Goal: Information Seeking & Learning: Check status

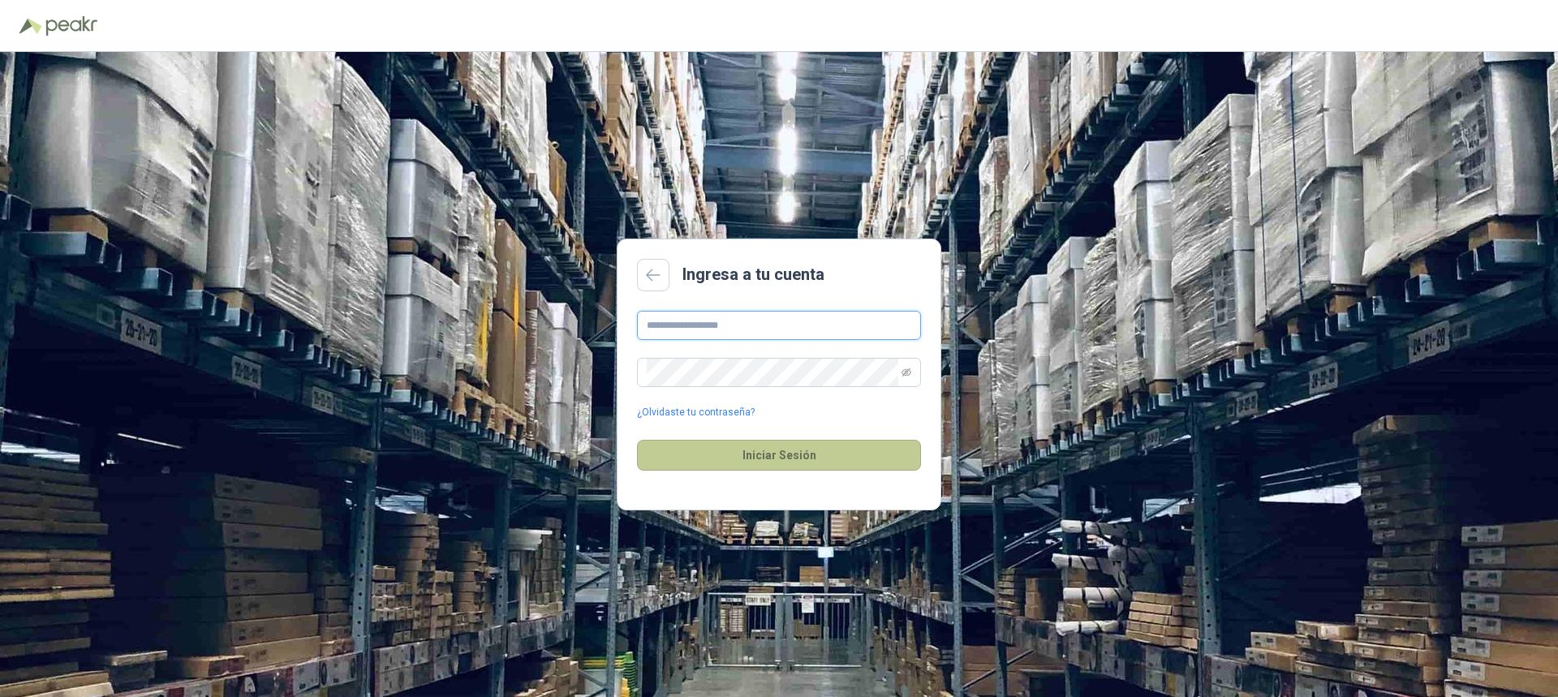
type input "**********"
click at [791, 457] on button "Iniciar Sesión" at bounding box center [779, 455] width 284 height 31
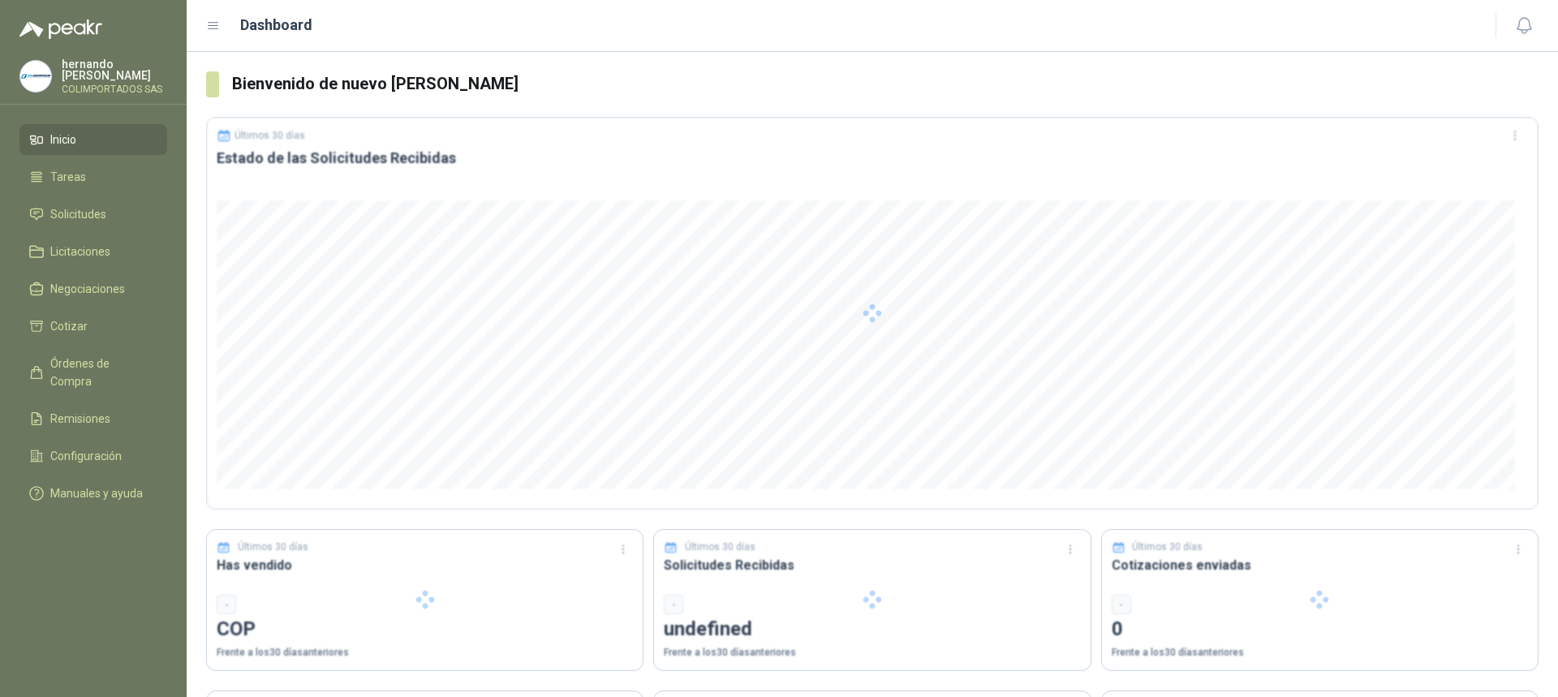
click at [795, 458] on div at bounding box center [872, 313] width 1333 height 393
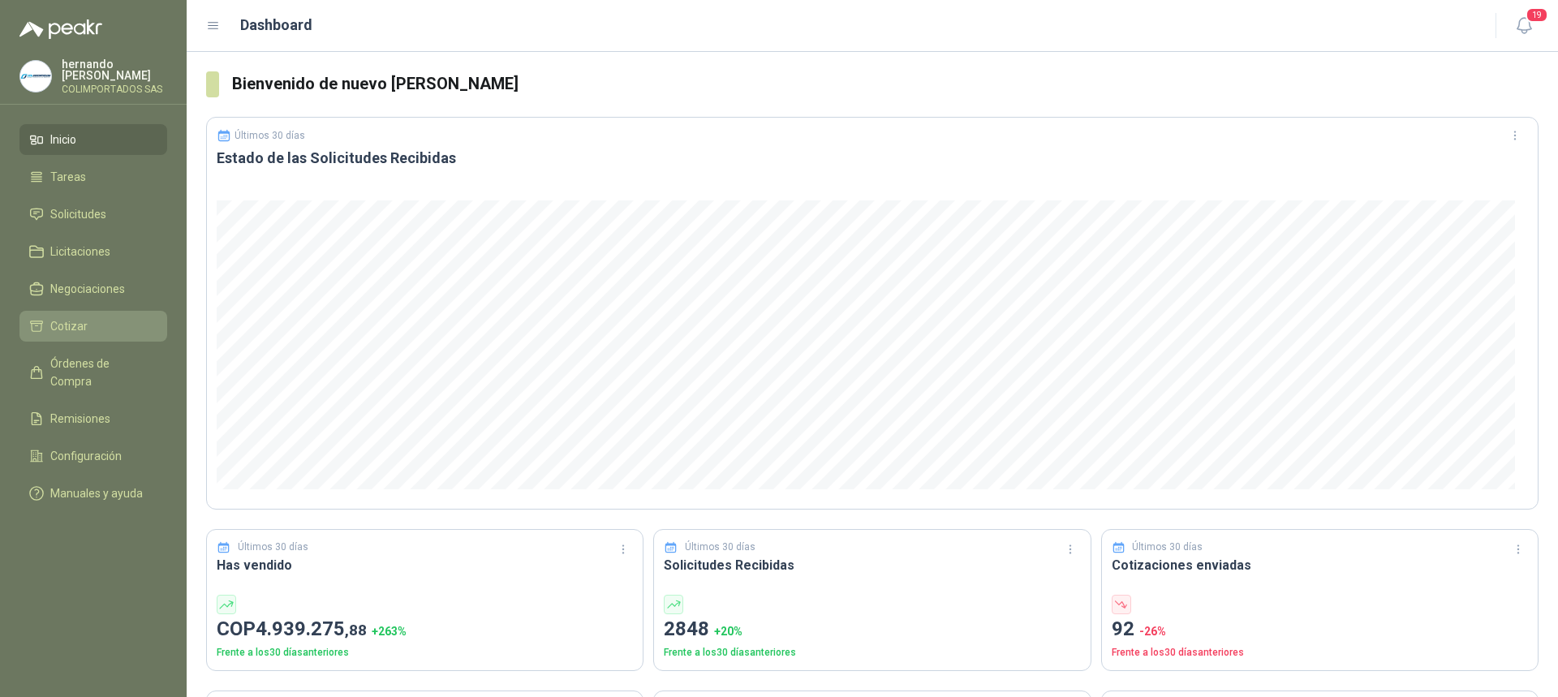
click at [74, 323] on span "Cotizar" at bounding box center [68, 326] width 37 height 18
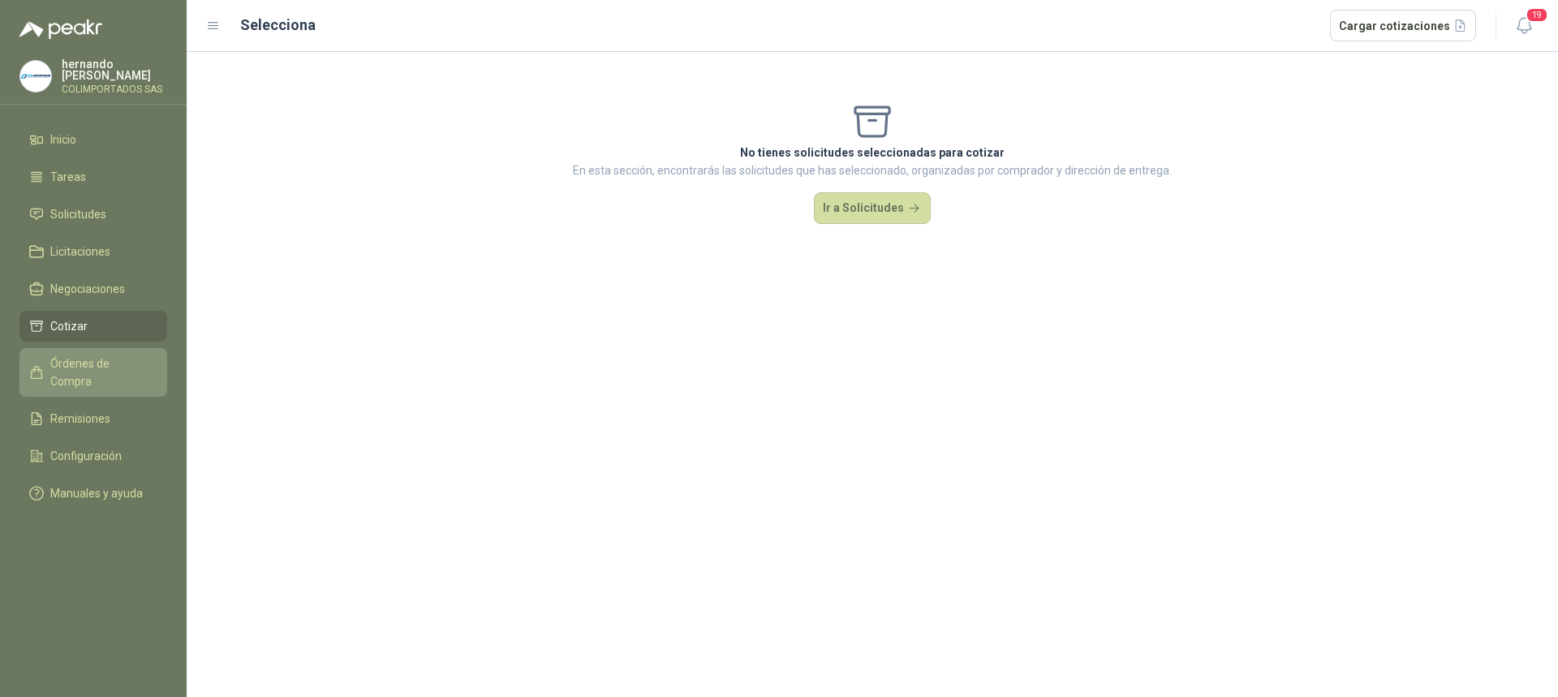
click at [101, 364] on span "Órdenes de Compra" at bounding box center [100, 373] width 101 height 36
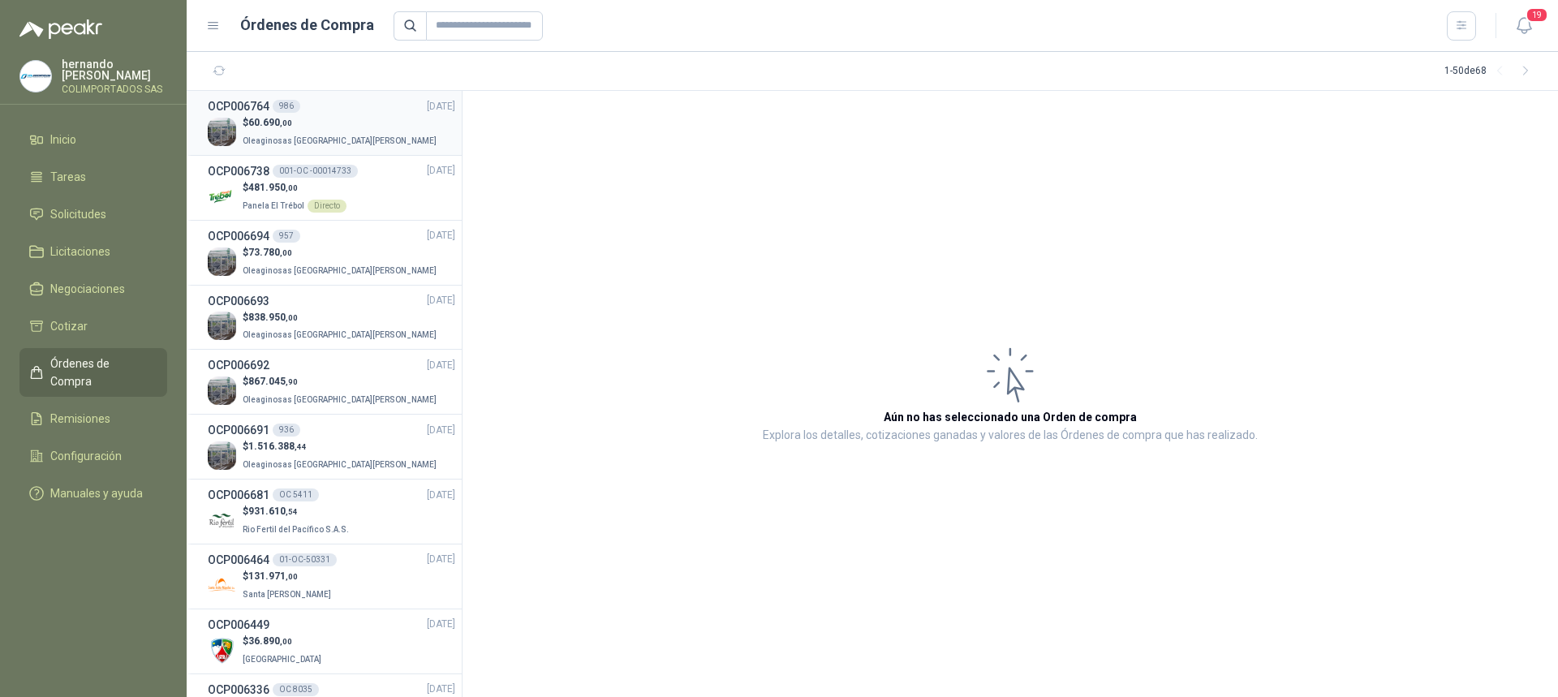
click at [328, 123] on p "$ 60.690 ,00" at bounding box center [341, 122] width 197 height 15
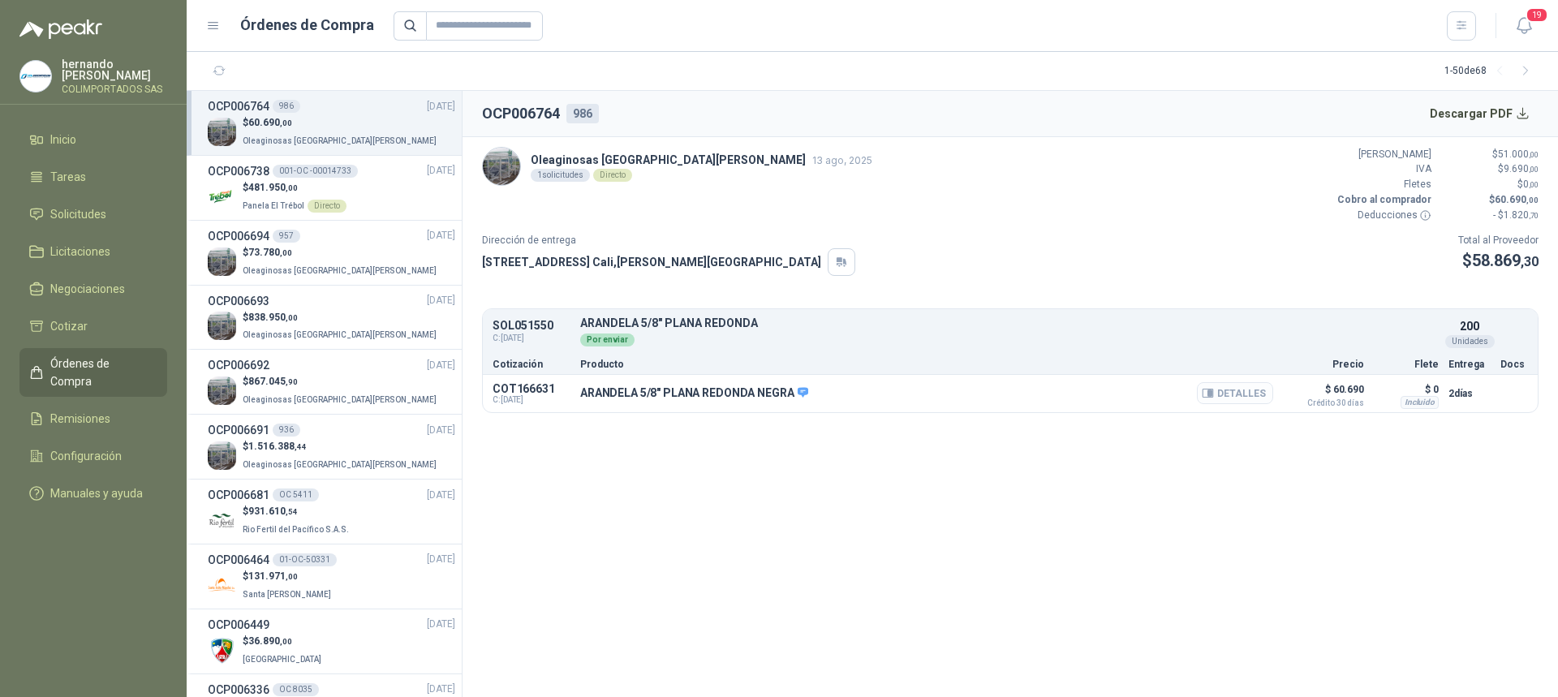
click at [1255, 395] on button "Detalles" at bounding box center [1235, 393] width 76 height 22
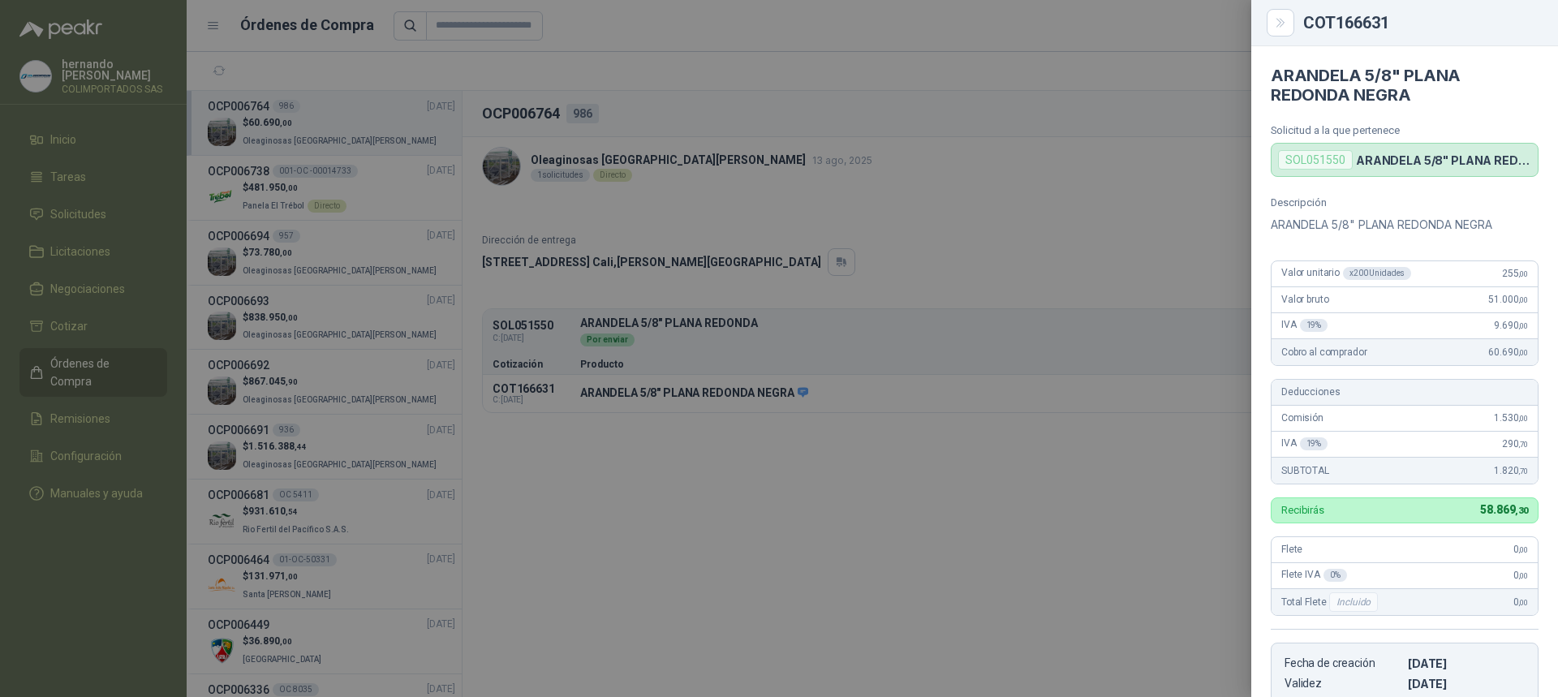
click at [790, 466] on div at bounding box center [779, 348] width 1558 height 697
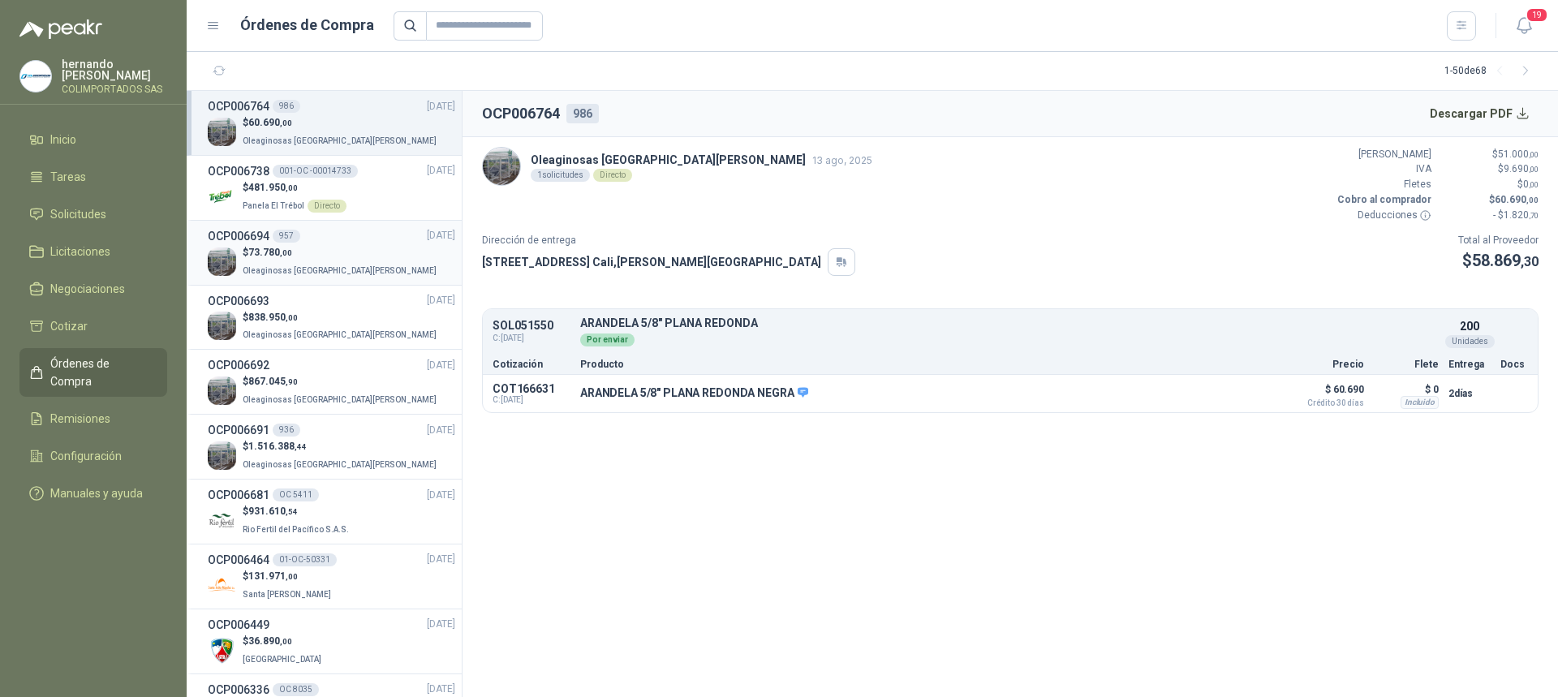
click at [357, 262] on div "$ 73.780 ,00 Oleaginosas [GEOGRAPHIC_DATA][PERSON_NAME]" at bounding box center [332, 261] width 248 height 33
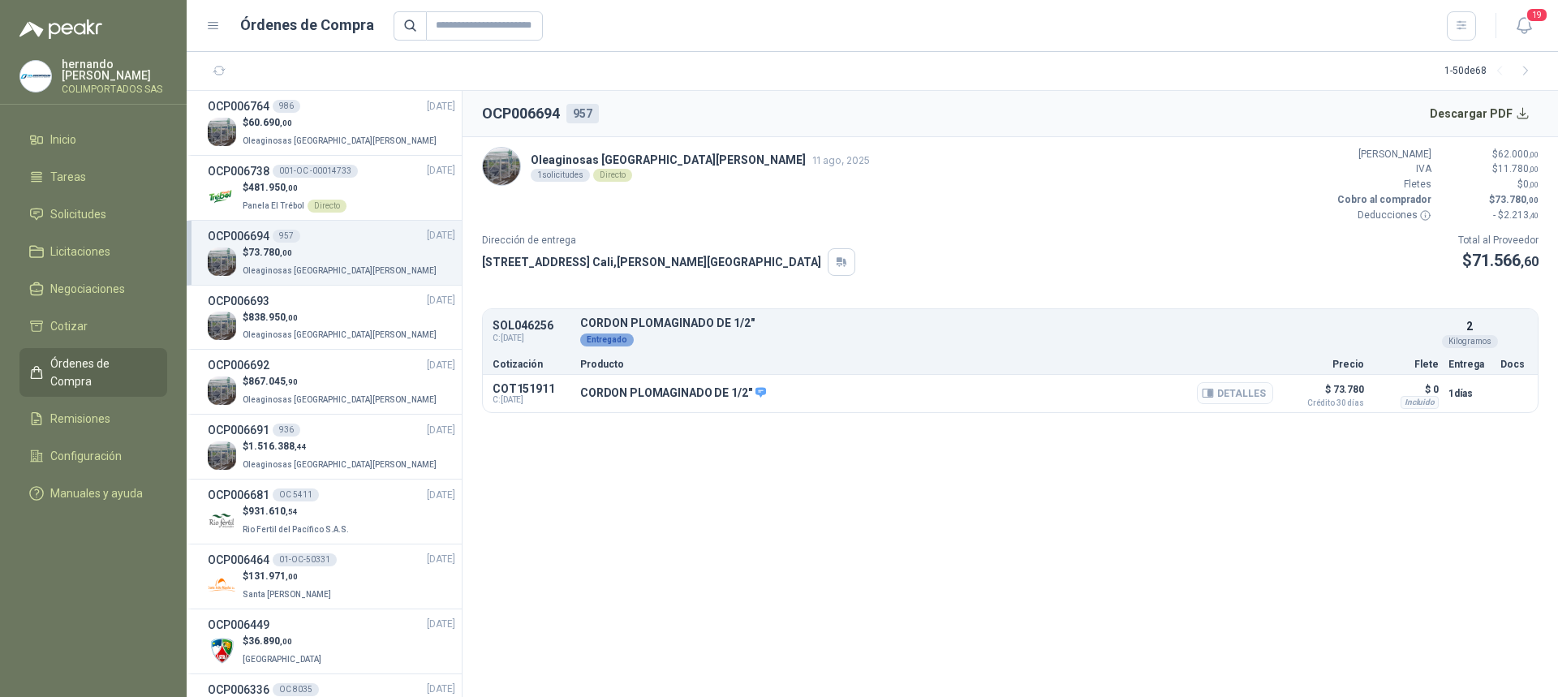
click at [1242, 397] on button "Detalles" at bounding box center [1235, 393] width 76 height 22
